Goal: Transaction & Acquisition: Purchase product/service

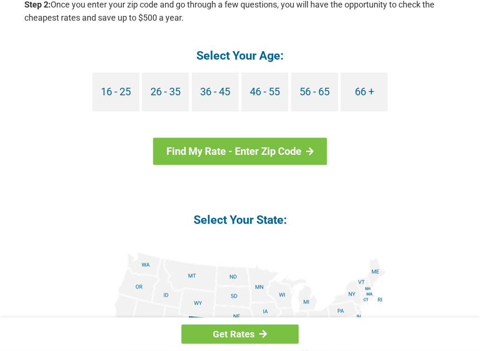
scroll to position [922, 0]
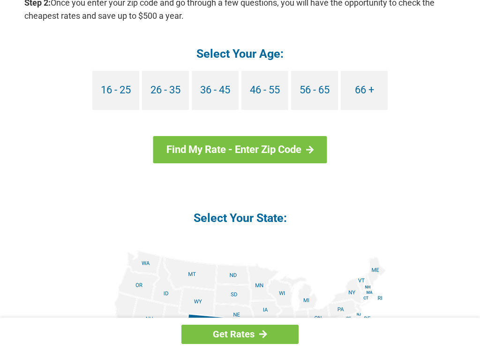
click at [373, 83] on link "66 +" at bounding box center [364, 90] width 47 height 39
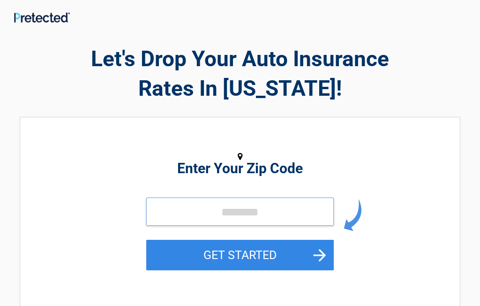
click at [183, 209] on input "tel" at bounding box center [240, 211] width 188 height 28
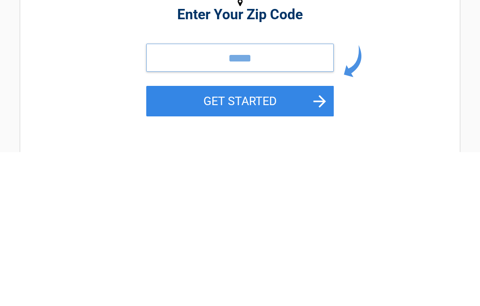
type input "*****"
click at [287, 240] on button "GET STARTED" at bounding box center [240, 255] width 188 height 30
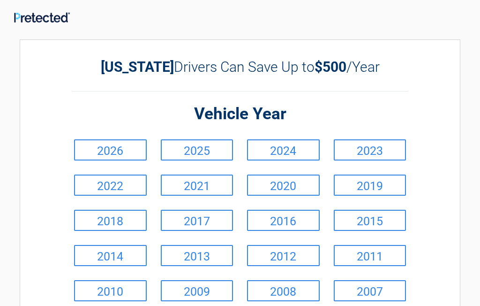
click at [374, 183] on link "2019" at bounding box center [370, 184] width 73 height 21
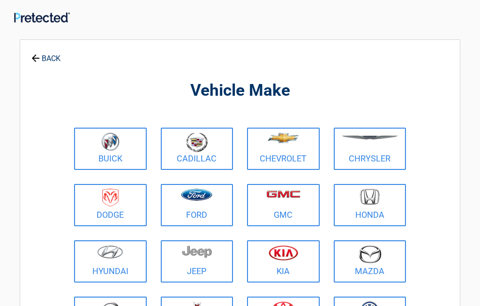
click at [209, 199] on img at bounding box center [196, 195] width 31 height 12
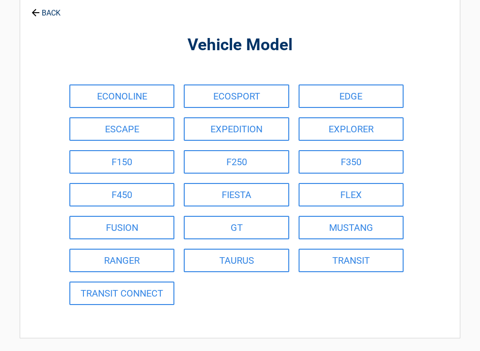
scroll to position [51, 0]
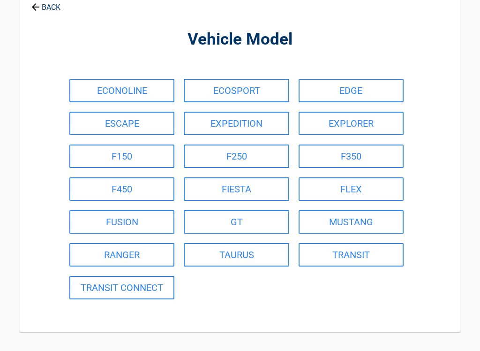
click at [358, 183] on link "FLEX" at bounding box center [351, 188] width 105 height 23
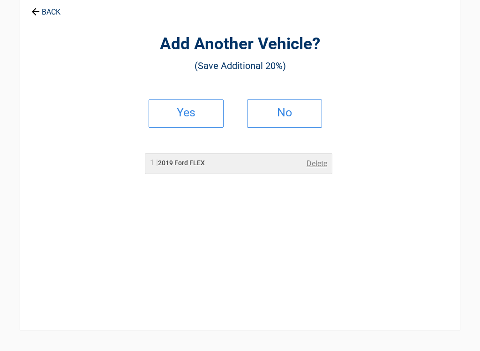
scroll to position [0, 0]
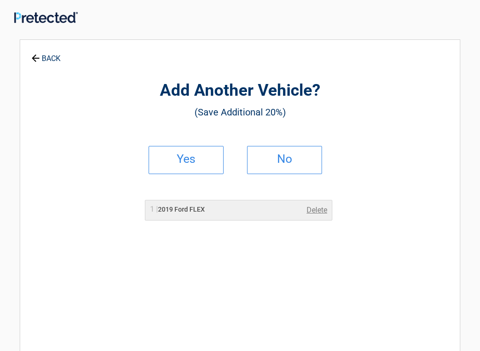
click at [189, 156] on h2 "Yes" at bounding box center [186, 159] width 55 height 7
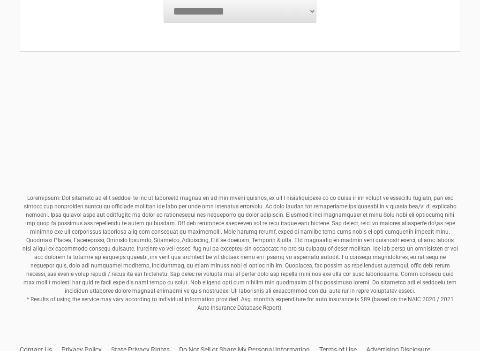
scroll to position [379, 0]
